Goal: Find specific page/section: Find specific page/section

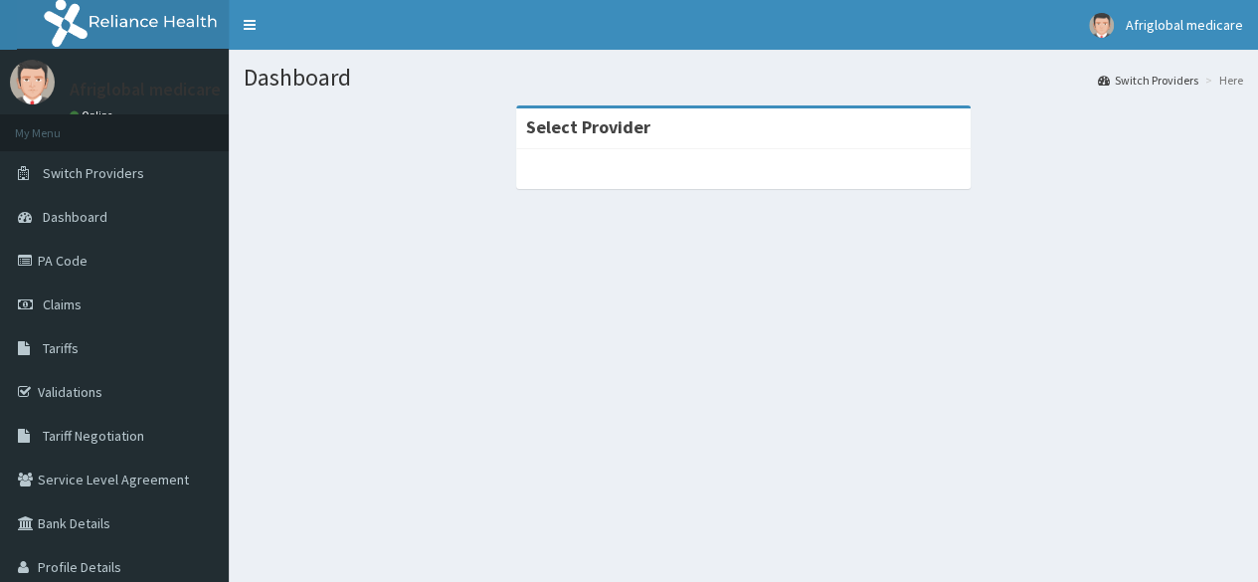
click at [1249, 138] on div "R EL Toggle navigation Afriglobal medicare Afriglobal medicare - sales_support@…" at bounding box center [629, 341] width 1258 height 683
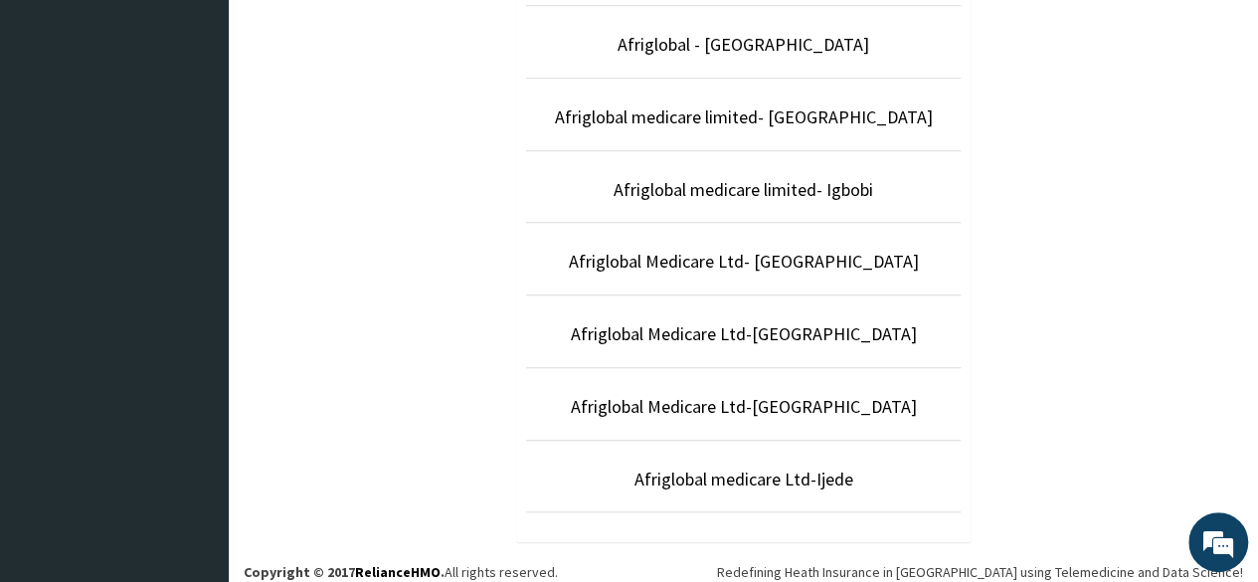
scroll to position [665, 0]
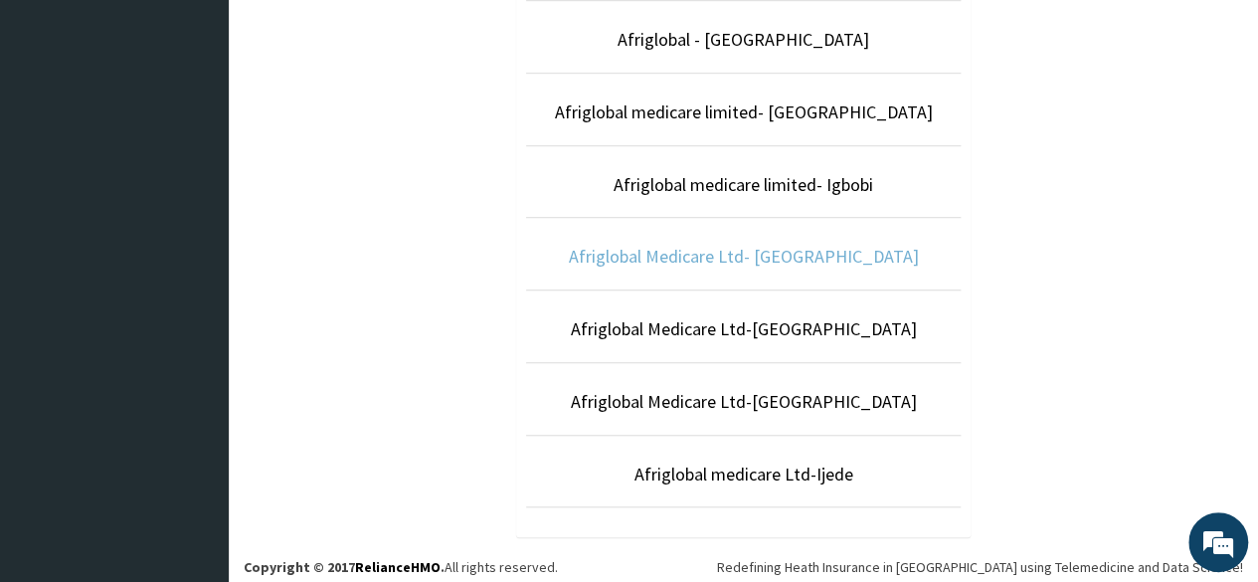
click at [819, 250] on link "Afriglobal Medicare Ltd- [GEOGRAPHIC_DATA]" at bounding box center [744, 256] width 350 height 23
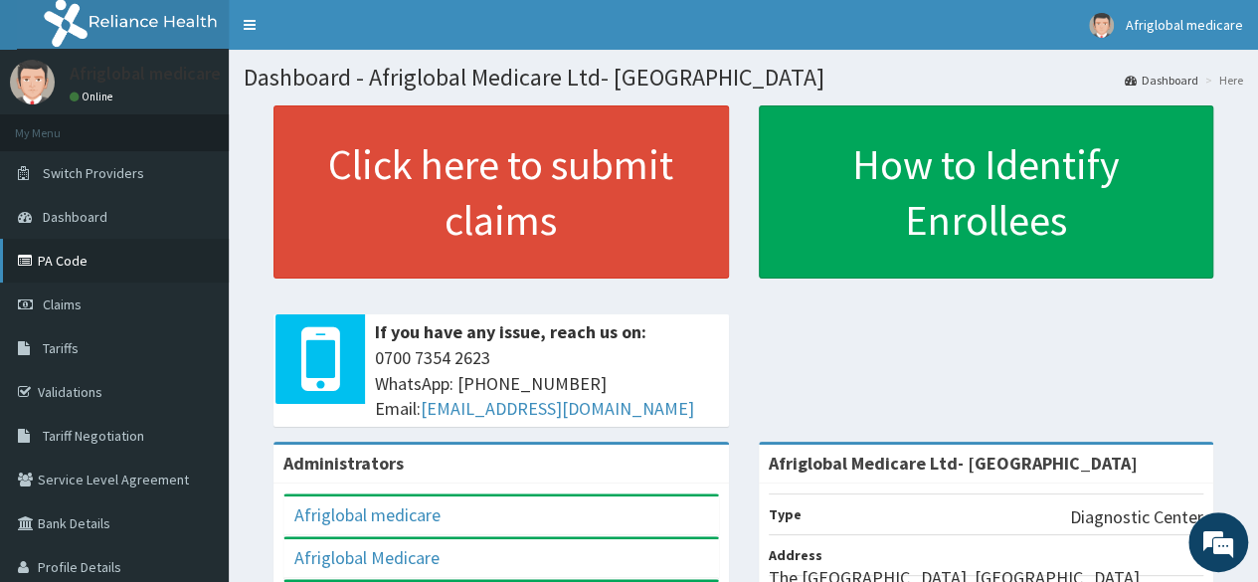
click at [113, 276] on link "PA Code" at bounding box center [114, 261] width 229 height 44
